Goal: Task Accomplishment & Management: Use online tool/utility

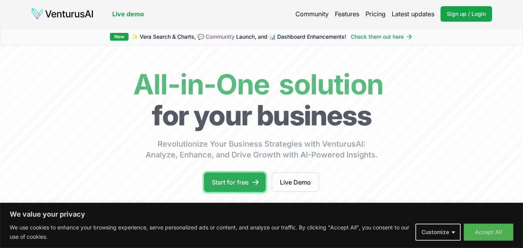
click at [224, 178] on link "Start for free" at bounding box center [235, 182] width 62 height 19
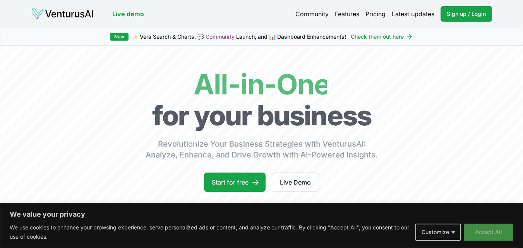
click at [478, 225] on button "Accept All" at bounding box center [488, 232] width 50 height 17
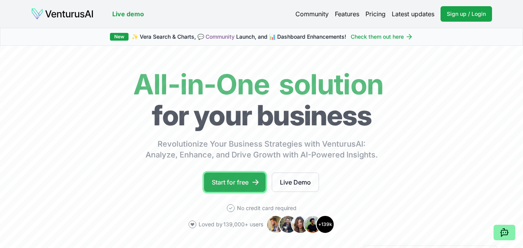
click at [236, 186] on link "Start for free" at bounding box center [235, 182] width 62 height 19
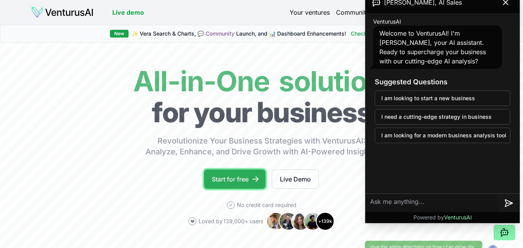
click at [239, 182] on link "Start for free" at bounding box center [235, 178] width 62 height 19
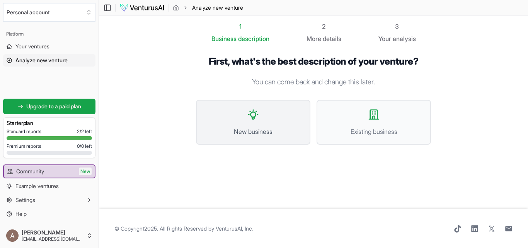
click at [256, 125] on button "New business" at bounding box center [253, 122] width 114 height 45
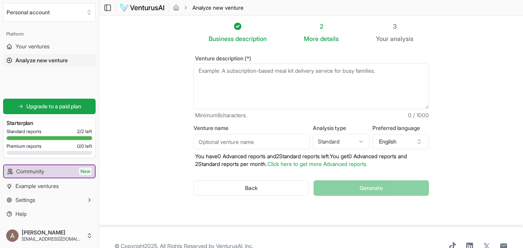
click at [229, 72] on textarea "Venture description (*)" at bounding box center [310, 86] width 235 height 46
type textarea "B"
type input "E"
click at [232, 70] on textarea "B" at bounding box center [310, 86] width 235 height 46
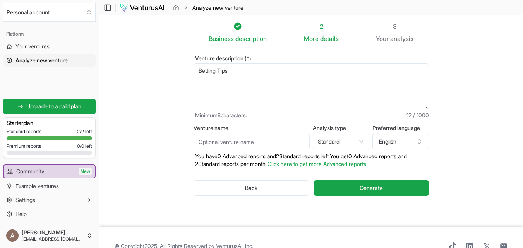
type textarea "Betting Tips"
click at [273, 142] on input "Venture name" at bounding box center [251, 141] width 116 height 15
type input "A"
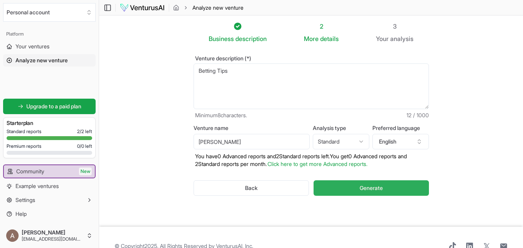
type input "Tanaka"
click at [388, 182] on button "Generate" at bounding box center [370, 187] width 115 height 15
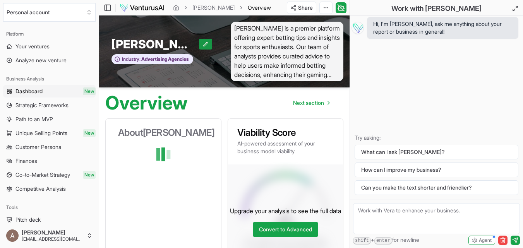
click at [203, 44] on icon at bounding box center [205, 43] width 5 height 5
click at [162, 43] on icon at bounding box center [164, 43] width 5 height 5
click at [203, 44] on icon at bounding box center [205, 43] width 5 height 5
click at [153, 41] on input "Tanaka" at bounding box center [133, 44] width 45 height 14
type input "T"
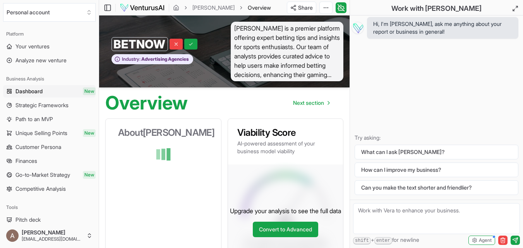
type input "BETNOW"
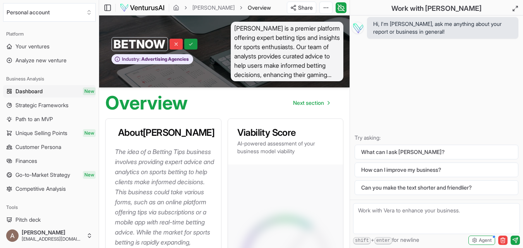
click at [190, 43] on icon at bounding box center [190, 43] width 5 height 5
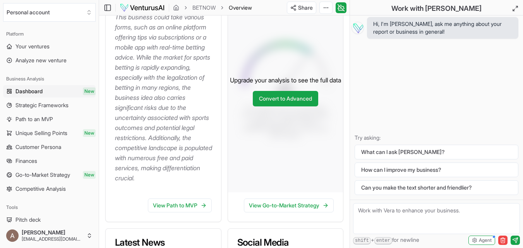
scroll to position [193, 0]
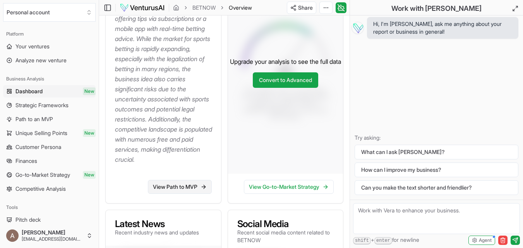
click at [189, 194] on link "View Path to MVP" at bounding box center [180, 187] width 64 height 14
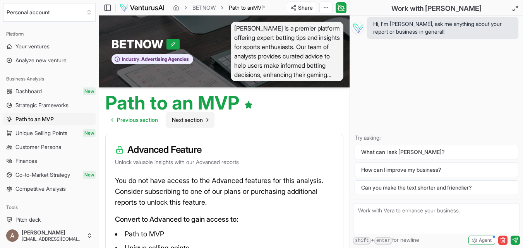
click at [193, 122] on span "Next section" at bounding box center [187, 120] width 31 height 8
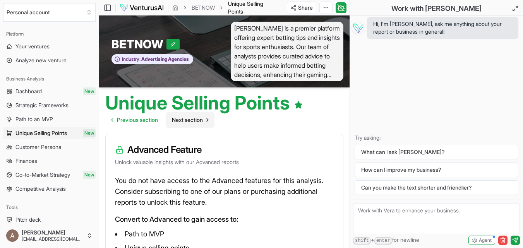
click at [200, 121] on span "Next section" at bounding box center [187, 120] width 31 height 8
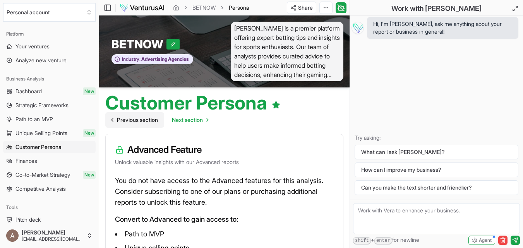
click at [127, 121] on span "Previous section" at bounding box center [137, 120] width 41 height 8
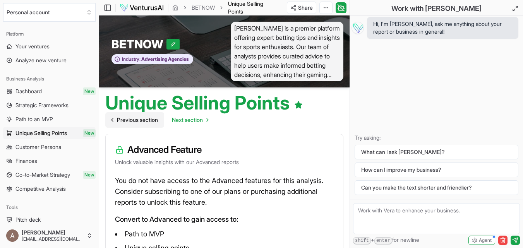
click at [131, 122] on span "Previous section" at bounding box center [137, 120] width 41 height 8
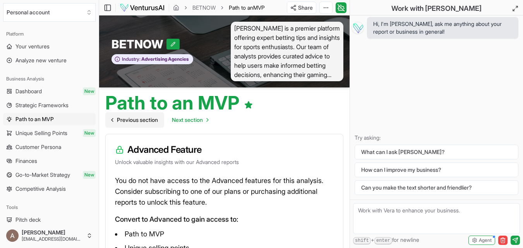
click at [131, 122] on span "Previous section" at bounding box center [137, 120] width 41 height 8
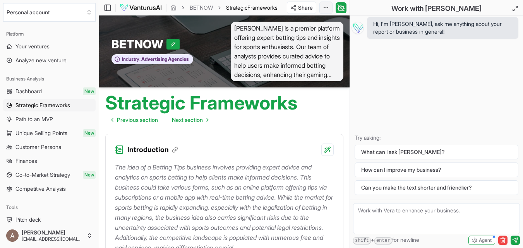
click at [327, 9] on html "We value your privacy We use cookies to enhance your browsing experience, serve…" at bounding box center [261, 124] width 523 height 248
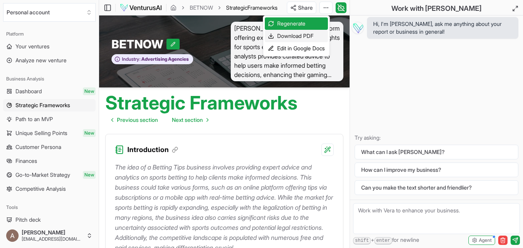
click at [312, 34] on div "Download PDF" at bounding box center [296, 36] width 63 height 12
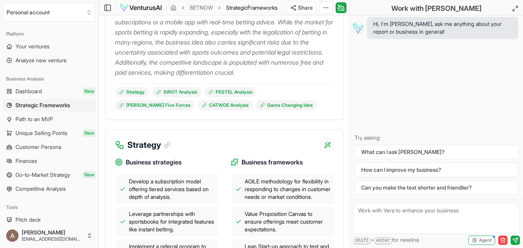
scroll to position [193, 0]
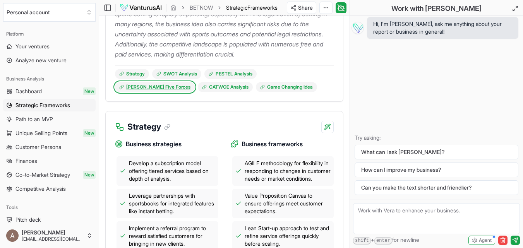
click at [195, 82] on link "Porter's Five Forces" at bounding box center [155, 87] width 80 height 10
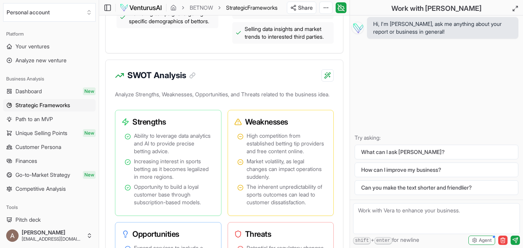
scroll to position [320, 0]
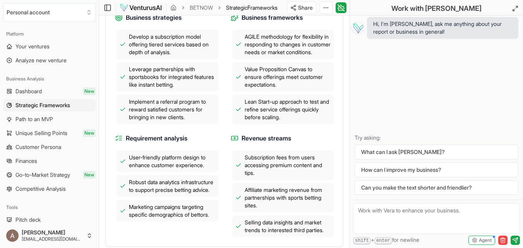
click at [43, 11] on button "Personal account" at bounding box center [49, 12] width 92 height 19
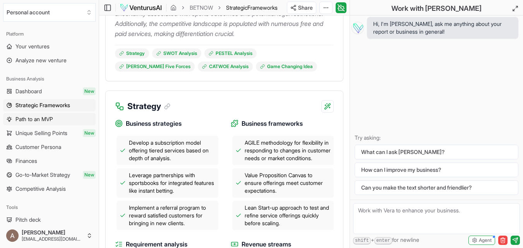
scroll to position [204, 0]
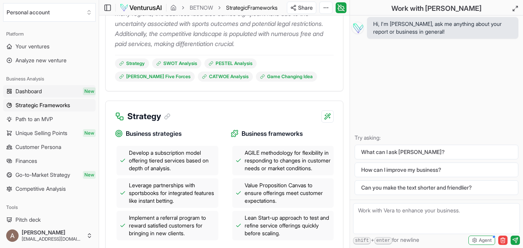
click at [46, 92] on link "Dashboard New" at bounding box center [49, 91] width 92 height 12
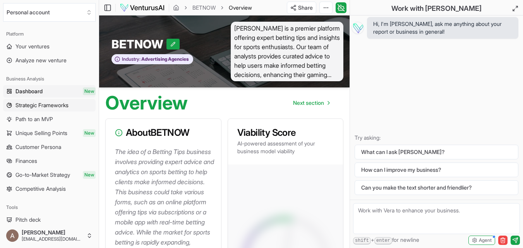
click at [44, 104] on span "Strategic Frameworks" at bounding box center [41, 105] width 53 height 8
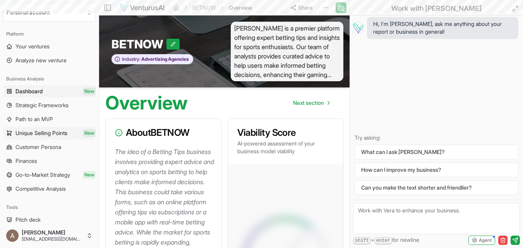
click at [34, 130] on span "Unique Selling Points" at bounding box center [41, 133] width 52 height 8
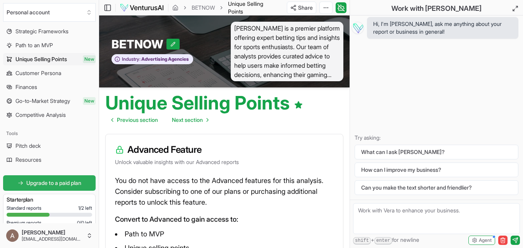
scroll to position [73, 0]
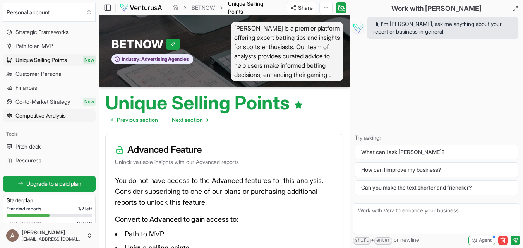
click at [31, 111] on link "Competitive Analysis" at bounding box center [49, 115] width 92 height 12
